Goal: Task Accomplishment & Management: Use online tool/utility

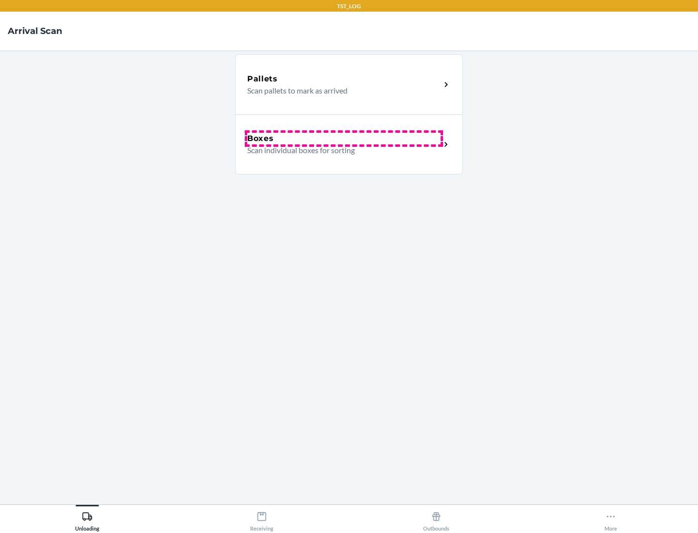
click at [344, 139] on div "Boxes" at bounding box center [343, 139] width 193 height 12
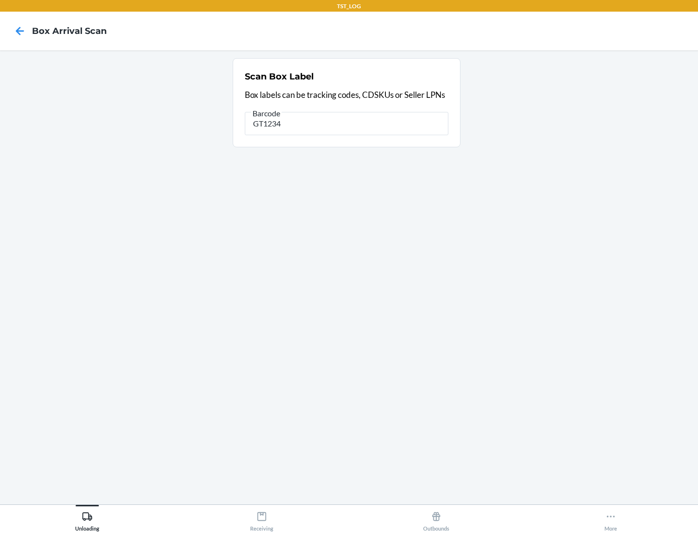
type input "GT1234"
